Goal: Check status: Check status

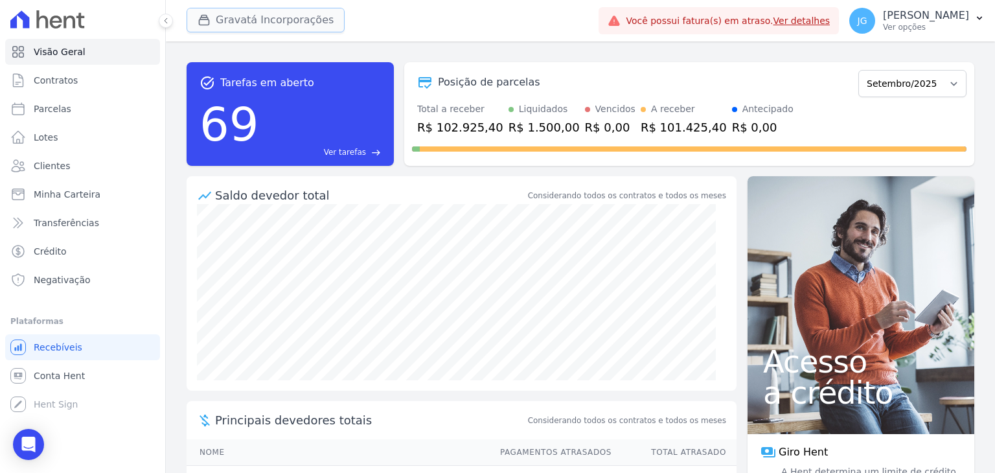
click at [254, 26] on button "Gravatá Incorporações" at bounding box center [266, 20] width 158 height 25
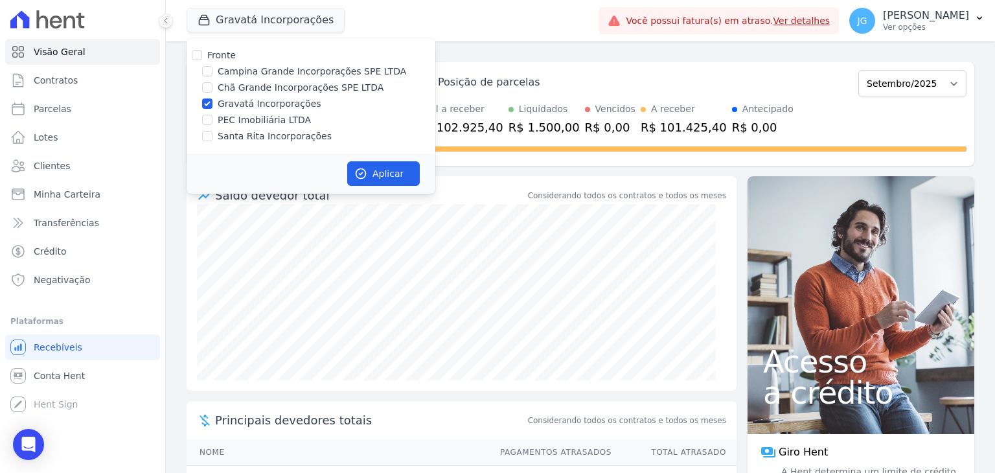
click at [235, 106] on label "Gravatá Incorporações" at bounding box center [270, 104] width 104 height 14
click at [212, 106] on input "Gravatá Incorporações" at bounding box center [207, 103] width 10 height 10
checkbox input "false"
click at [254, 91] on label "Chã Grande Incorporações SPE LTDA" at bounding box center [301, 88] width 166 height 14
click at [212, 91] on input "Chã Grande Incorporações SPE LTDA" at bounding box center [207, 87] width 10 height 10
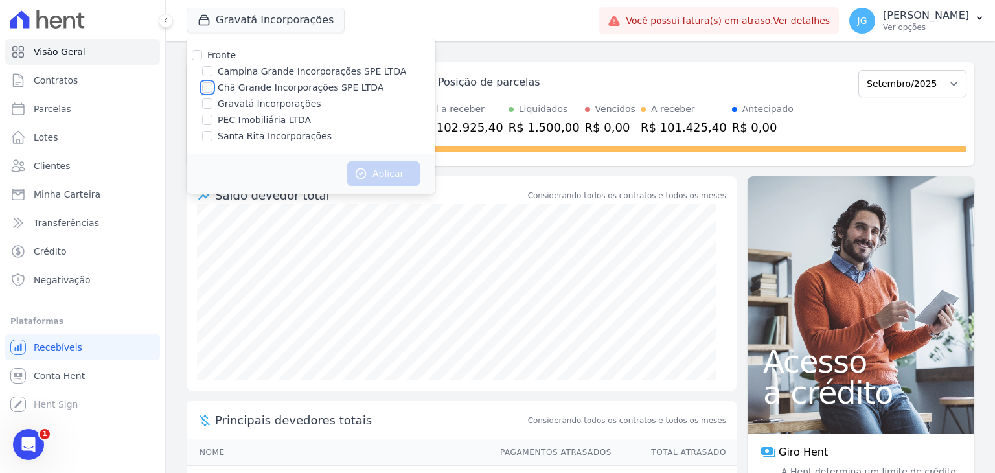
checkbox input "true"
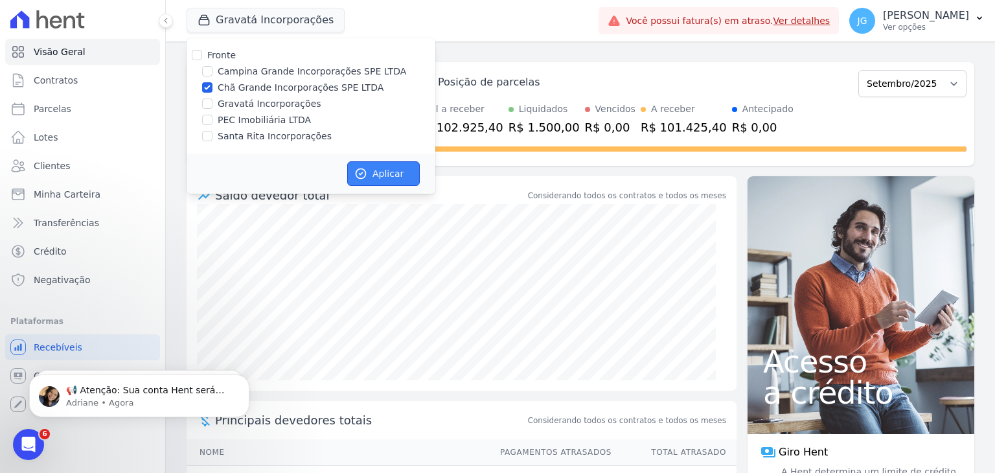
click at [358, 169] on icon "button" at bounding box center [361, 174] width 10 height 10
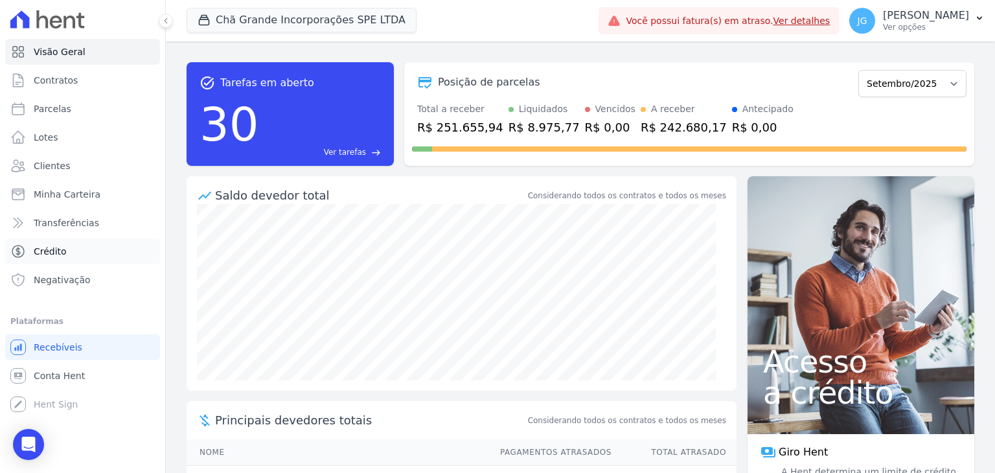
click at [70, 252] on link "Crédito" at bounding box center [82, 251] width 155 height 26
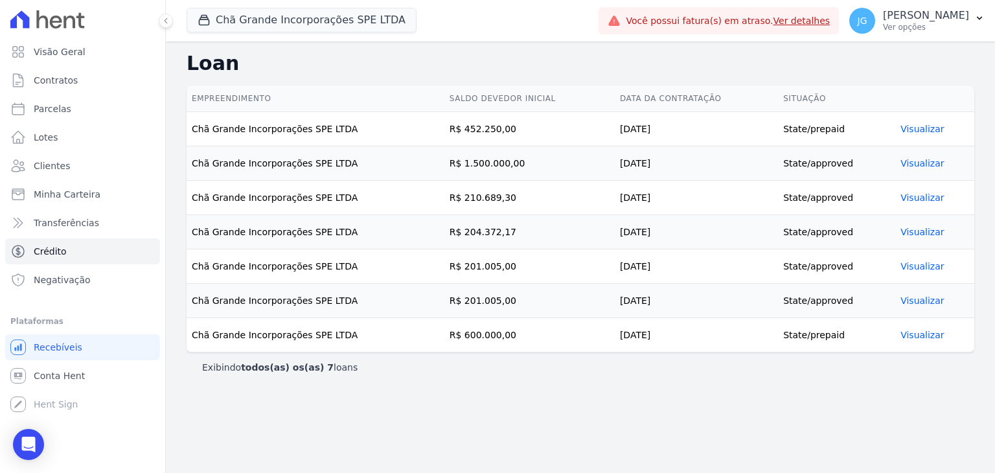
click at [924, 158] on link "Visualizar" at bounding box center [921, 163] width 43 height 10
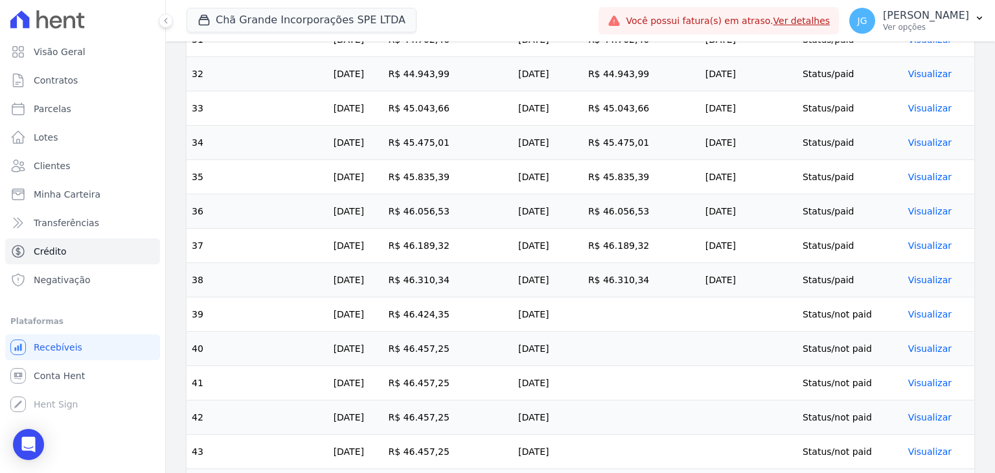
scroll to position [1669, 0]
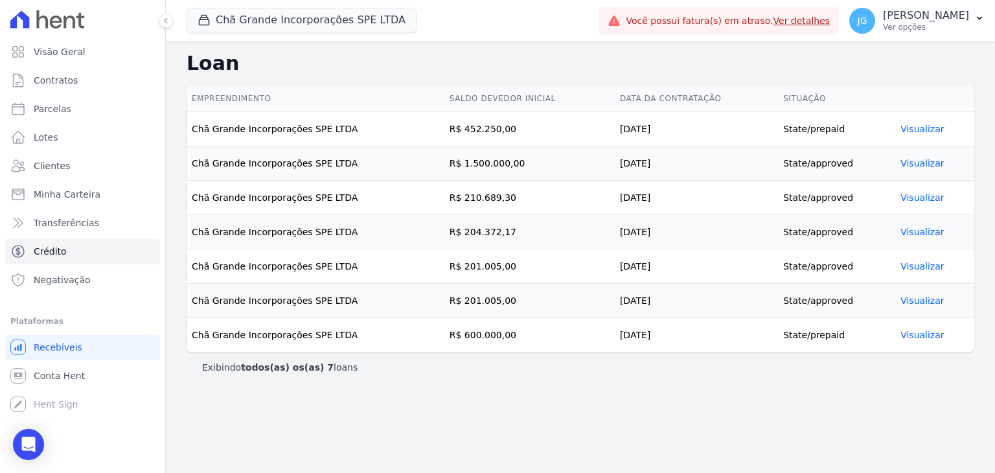
click at [914, 194] on link "Visualizar" at bounding box center [921, 197] width 43 height 10
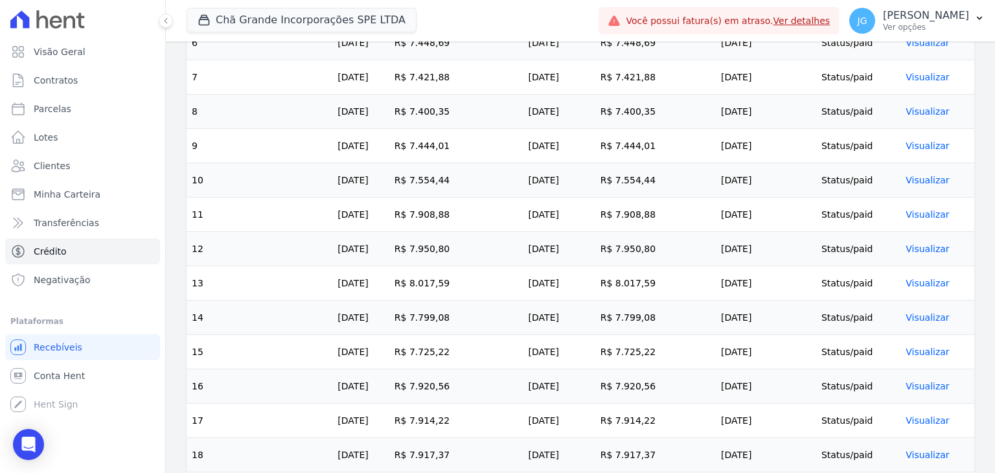
scroll to position [1224, 0]
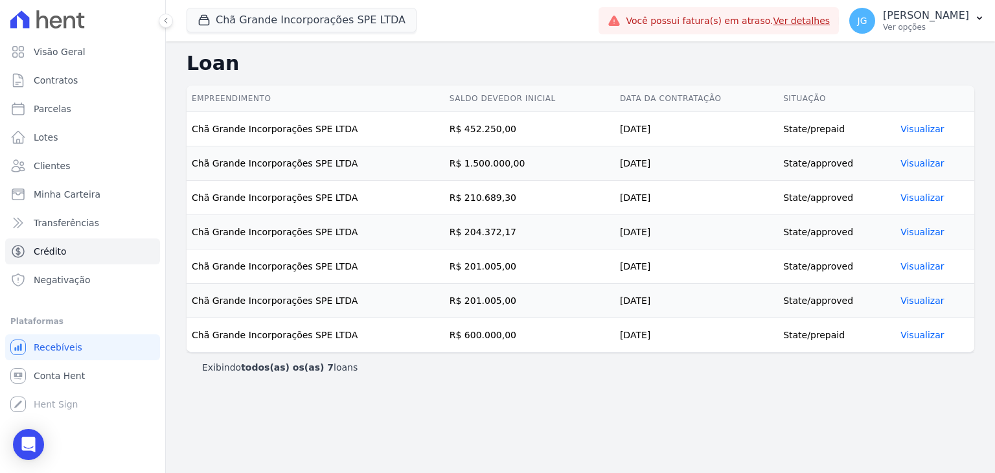
click at [925, 168] on link "Visualizar" at bounding box center [921, 163] width 43 height 10
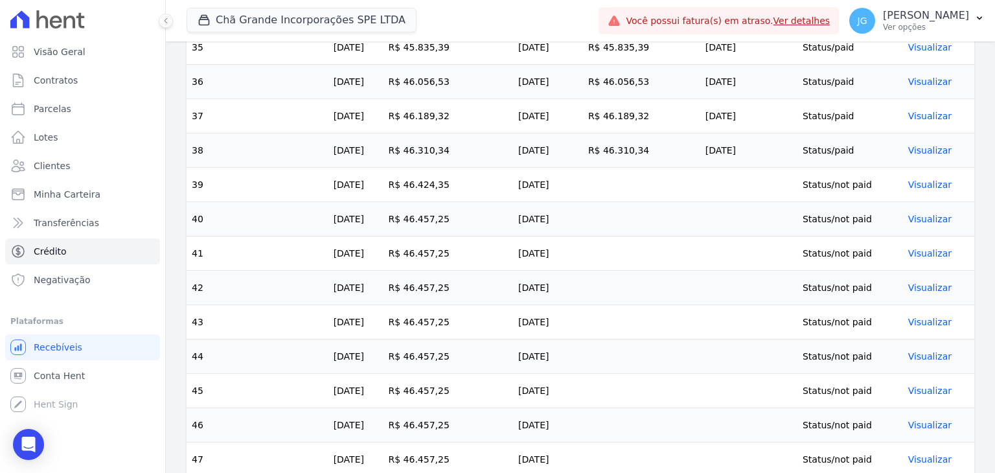
scroll to position [1669, 0]
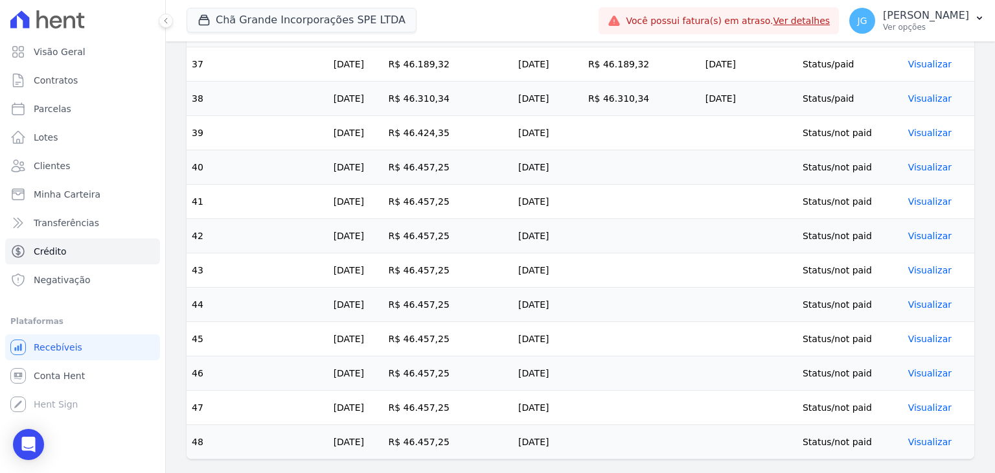
drag, startPoint x: 194, startPoint y: 124, endPoint x: 963, endPoint y: 449, distance: 834.3
copy tbody "9 [DATE] R$ 46.424,35 [DATE] Status/not paid Visualizar 40 [DATE] R$ 46.457,25 …"
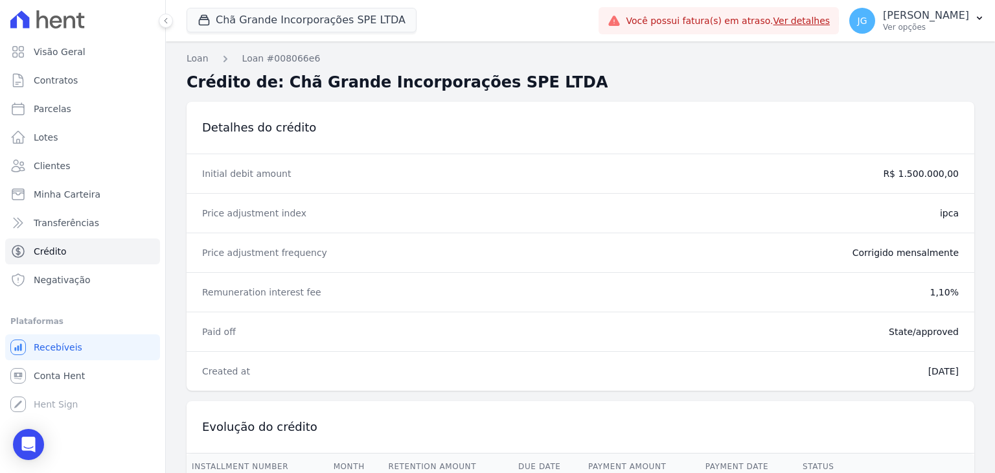
scroll to position [26, 0]
